Goal: Use online tool/utility: Utilize a website feature to perform a specific function

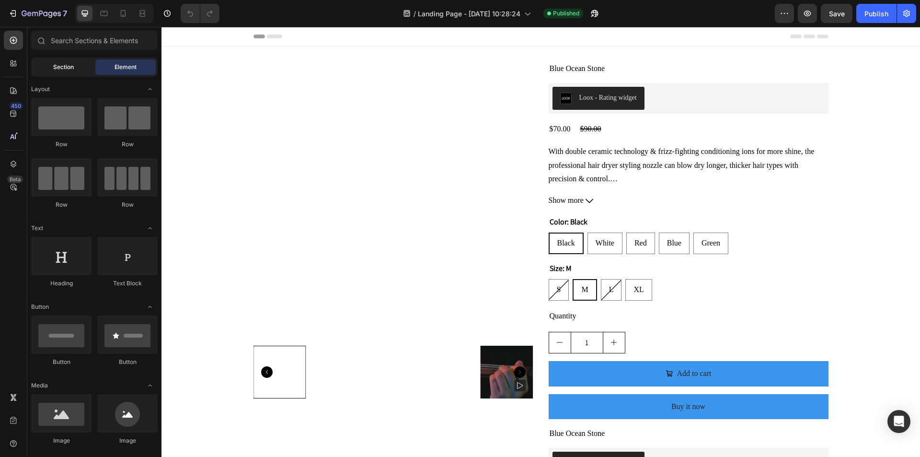
radio input "true"
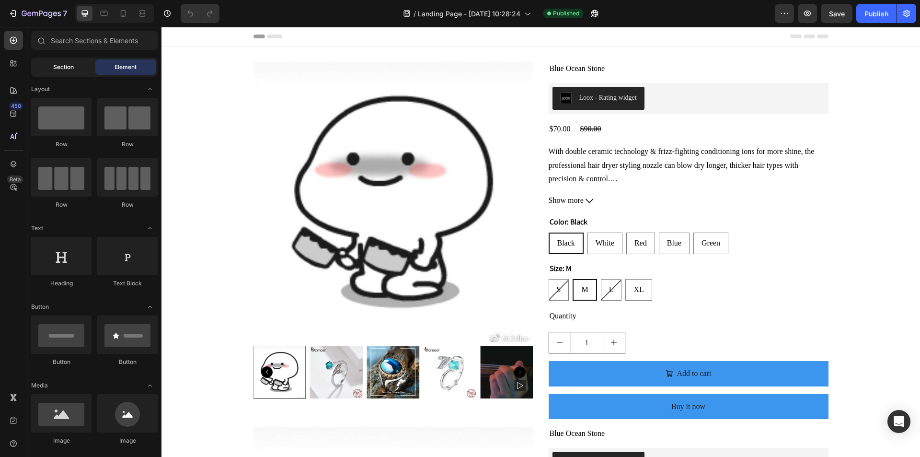
radio input "true"
click at [88, 39] on input "text" at bounding box center [94, 40] width 127 height 19
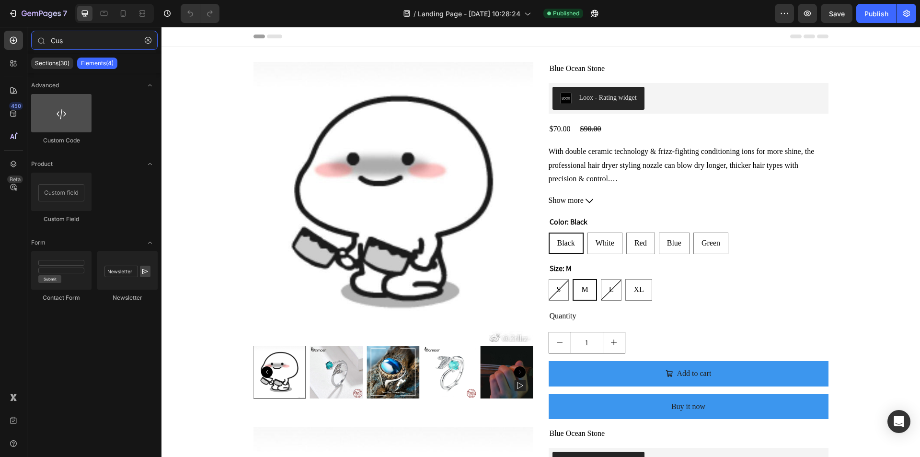
type input "Cus"
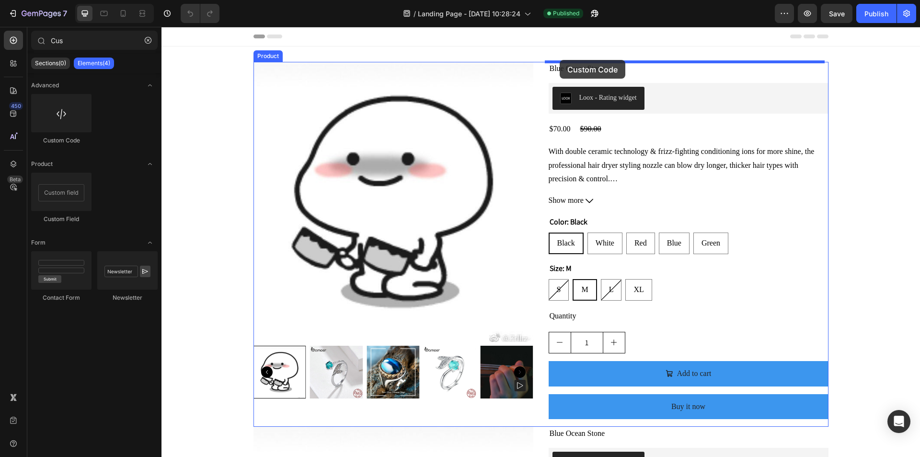
drag, startPoint x: 226, startPoint y: 138, endPoint x: 560, endPoint y: 60, distance: 343.0
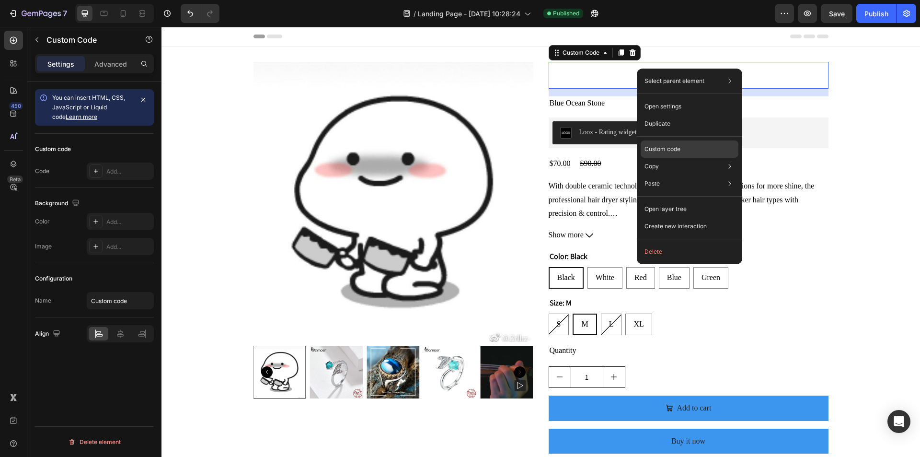
click at [661, 149] on p "Custom code" at bounding box center [663, 149] width 36 height 9
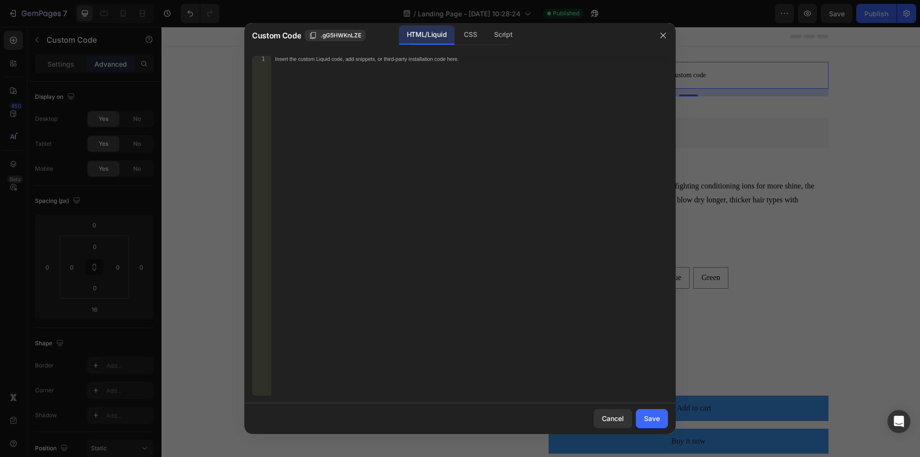
click at [437, 116] on div "Insert the custom Liquid code, add snippets, or third-party installation code h…" at bounding box center [469, 232] width 397 height 353
paste textarea "</style>"
type textarea "</style>"
